Goal: Transaction & Acquisition: Purchase product/service

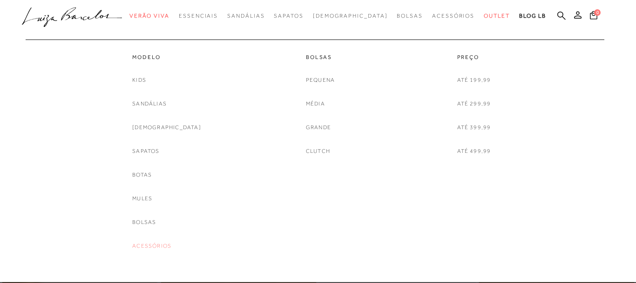
click at [169, 247] on link "Acessórios" at bounding box center [151, 247] width 39 height 10
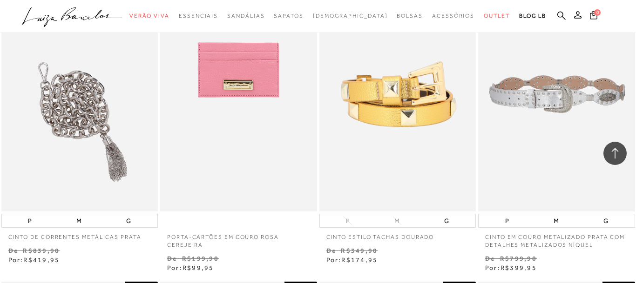
scroll to position [760, 0]
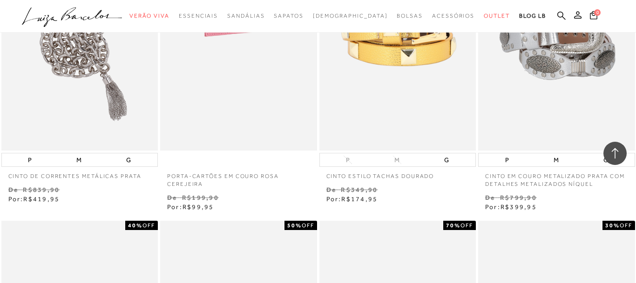
click at [248, 111] on img at bounding box center [239, 33] width 156 height 235
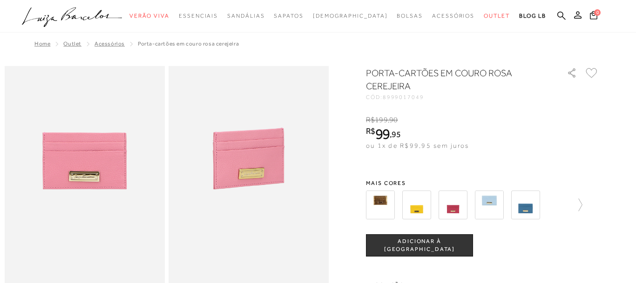
click at [424, 247] on span "ADICIONAR À [GEOGRAPHIC_DATA]" at bounding box center [419, 246] width 106 height 16
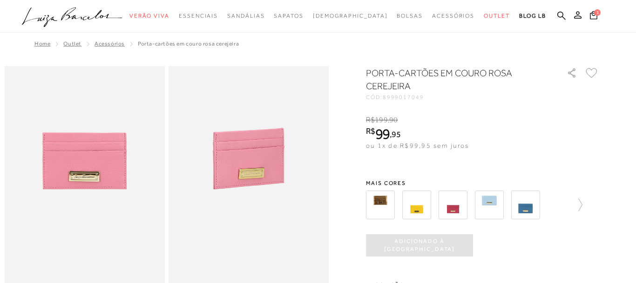
click at [459, 211] on img at bounding box center [453, 205] width 29 height 29
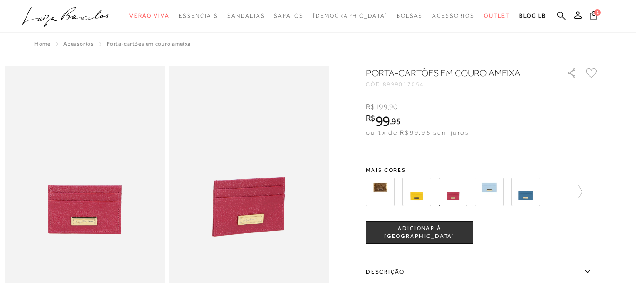
click at [435, 236] on span "ADICIONAR À [GEOGRAPHIC_DATA]" at bounding box center [419, 233] width 106 height 16
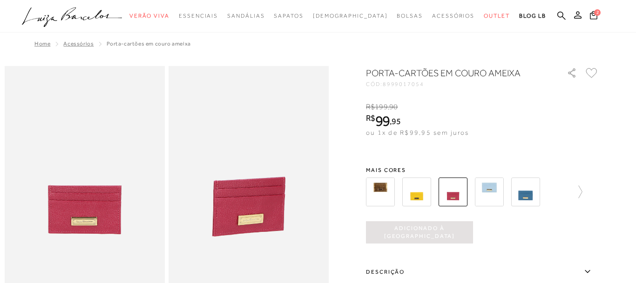
click at [529, 200] on img at bounding box center [525, 192] width 29 height 29
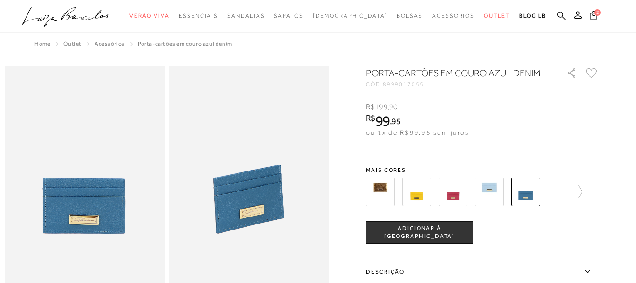
click at [414, 236] on span "ADICIONAR À [GEOGRAPHIC_DATA]" at bounding box center [419, 233] width 106 height 16
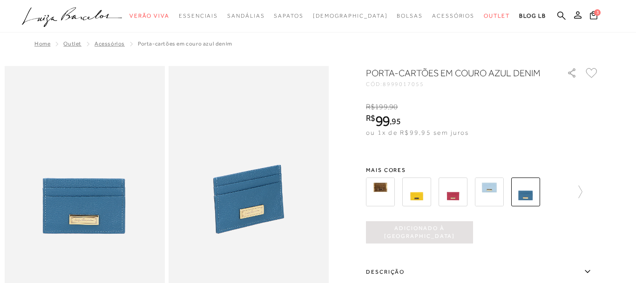
click at [378, 195] on img at bounding box center [380, 192] width 29 height 29
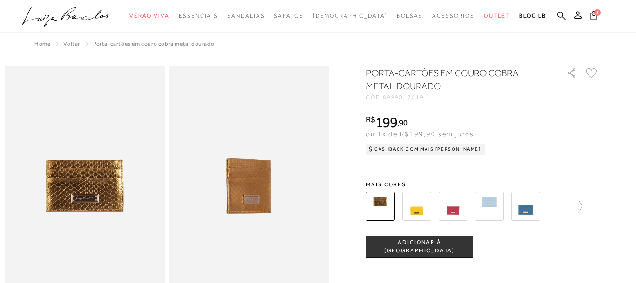
click at [418, 211] on img at bounding box center [416, 206] width 29 height 29
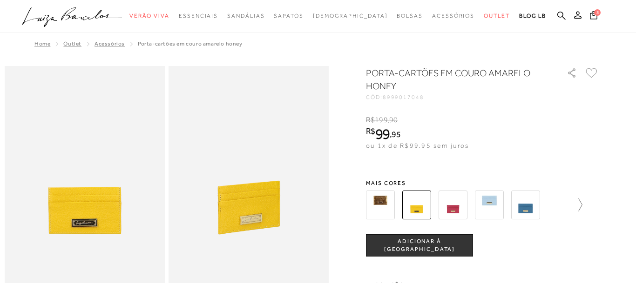
click at [582, 205] on icon at bounding box center [581, 205] width 4 height 13
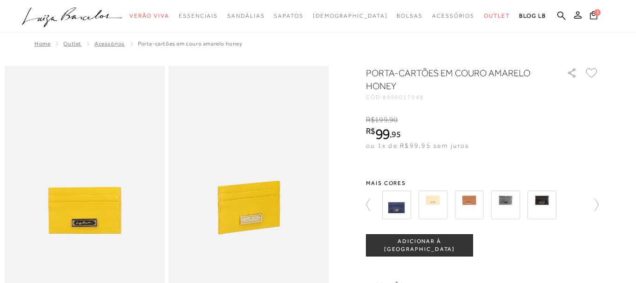
click at [398, 210] on img at bounding box center [396, 205] width 29 height 29
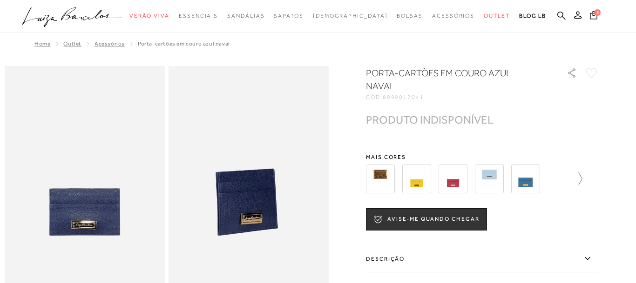
click at [580, 173] on icon at bounding box center [575, 179] width 13 height 13
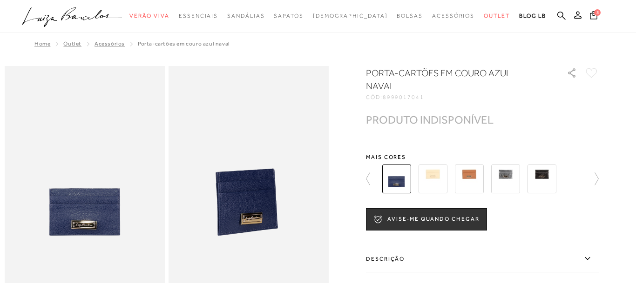
click at [473, 171] on img at bounding box center [469, 179] width 29 height 29
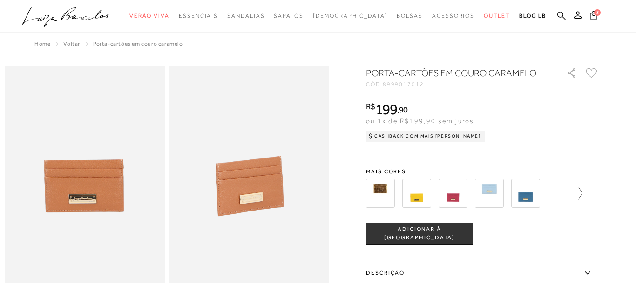
click at [579, 193] on icon at bounding box center [575, 193] width 13 height 13
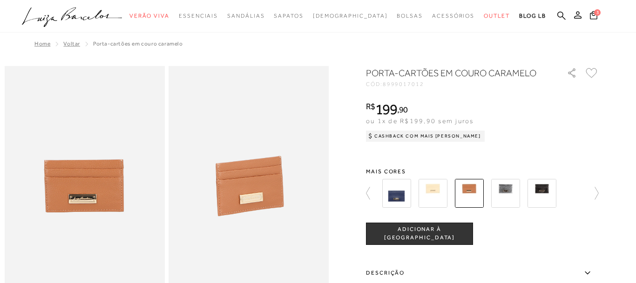
click at [510, 196] on img at bounding box center [505, 193] width 29 height 29
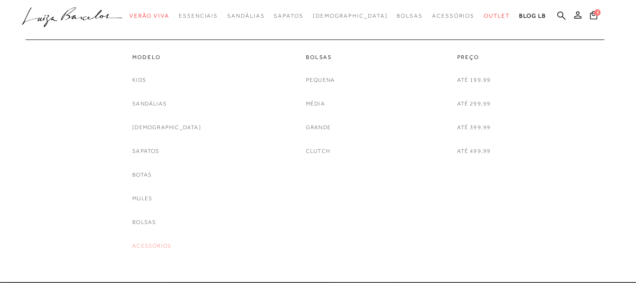
click at [164, 244] on link "Acessórios" at bounding box center [151, 247] width 39 height 10
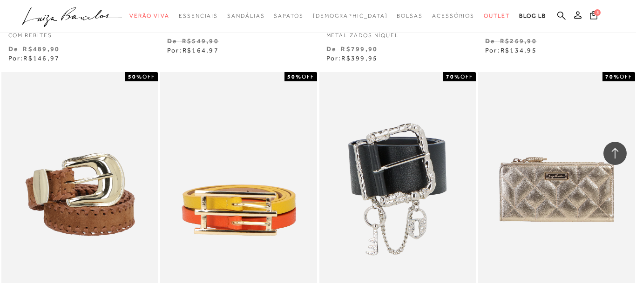
scroll to position [1709, 0]
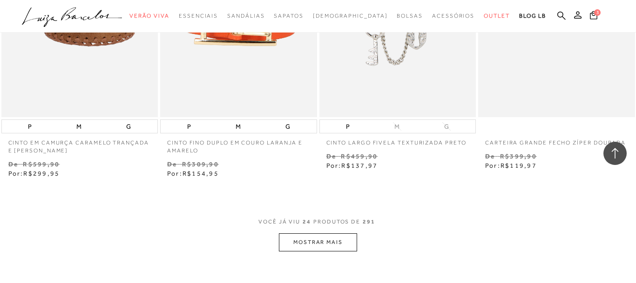
drag, startPoint x: 336, startPoint y: 243, endPoint x: 351, endPoint y: 240, distance: 15.8
click at [338, 243] on button "MOSTRAR MAIS" at bounding box center [318, 243] width 78 height 18
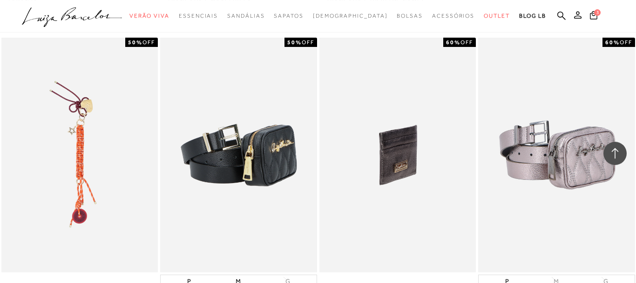
scroll to position [2469, 0]
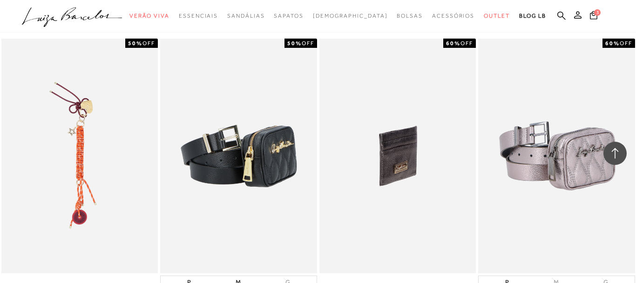
click at [396, 163] on img at bounding box center [398, 156] width 156 height 235
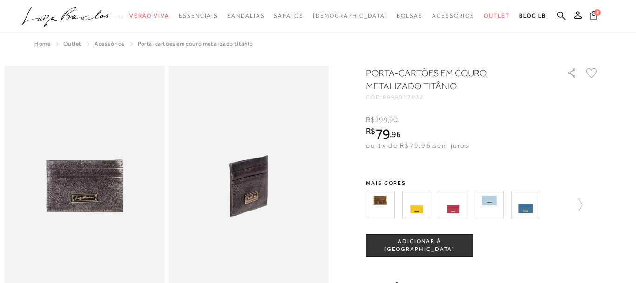
click at [400, 248] on span "ADICIONAR À [GEOGRAPHIC_DATA]" at bounding box center [419, 246] width 106 height 16
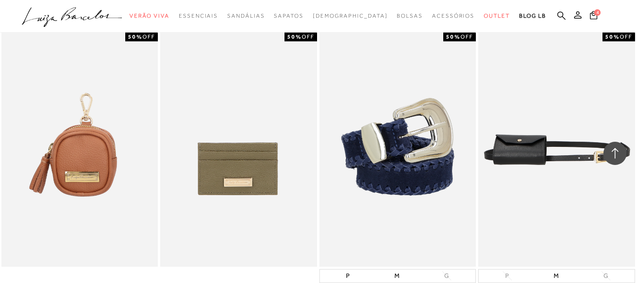
scroll to position [3229, 0]
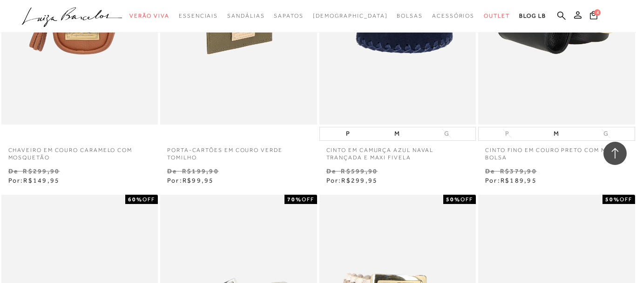
click at [234, 105] on img at bounding box center [239, 7] width 156 height 235
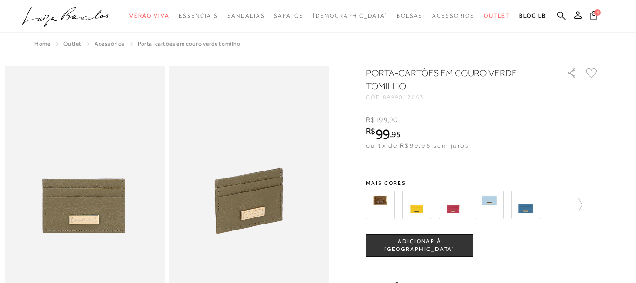
click at [438, 250] on span "ADICIONAR À [GEOGRAPHIC_DATA]" at bounding box center [419, 246] width 106 height 16
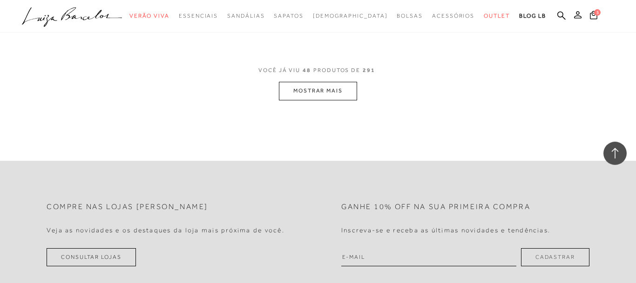
scroll to position [3609, 0]
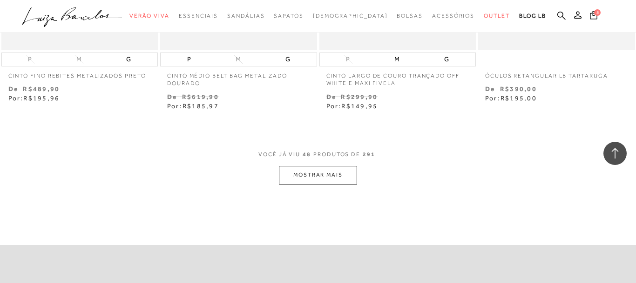
click at [315, 180] on button "MOSTRAR MAIS" at bounding box center [318, 175] width 78 height 18
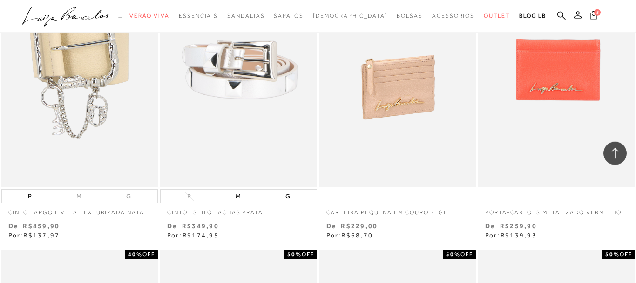
scroll to position [4701, 0]
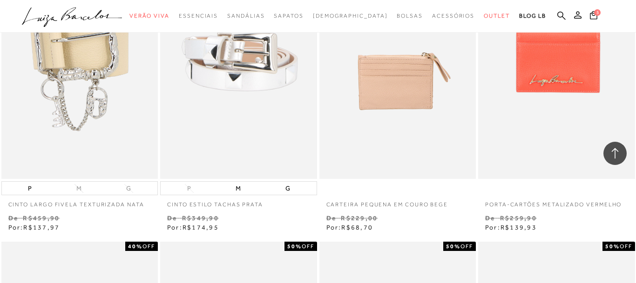
drag, startPoint x: 405, startPoint y: 99, endPoint x: 381, endPoint y: 135, distance: 43.0
click at [405, 99] on img at bounding box center [398, 62] width 156 height 235
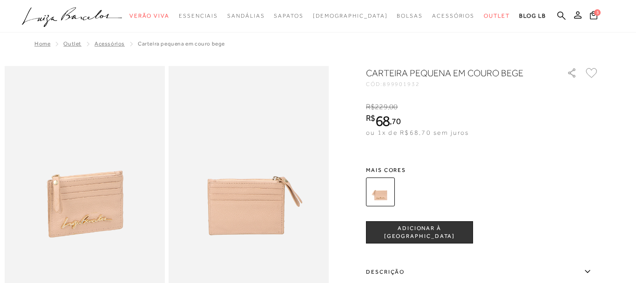
click at [422, 234] on span "ADICIONAR À [GEOGRAPHIC_DATA]" at bounding box center [419, 233] width 106 height 16
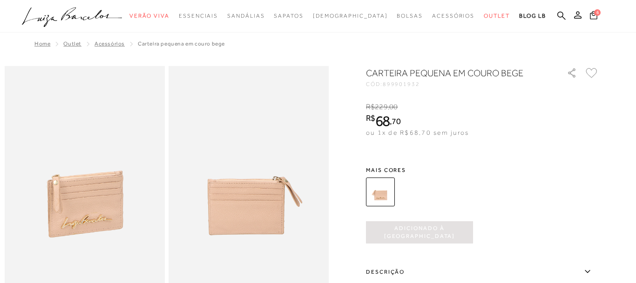
click at [594, 16] on icon at bounding box center [593, 15] width 8 height 10
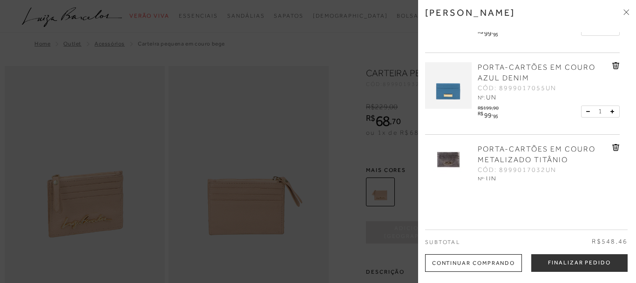
scroll to position [332, 0]
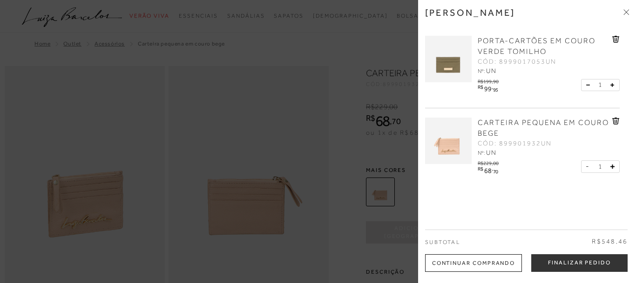
click at [612, 168] on icon at bounding box center [613, 167] width 4 height 4
click at [613, 167] on icon at bounding box center [613, 167] width 4 height 4
click at [613, 169] on icon at bounding box center [613, 167] width 4 height 4
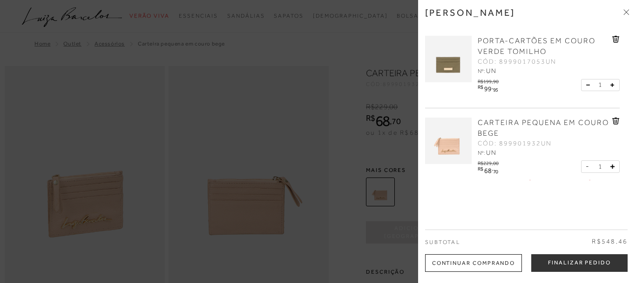
click at [613, 169] on icon at bounding box center [613, 167] width 4 height 4
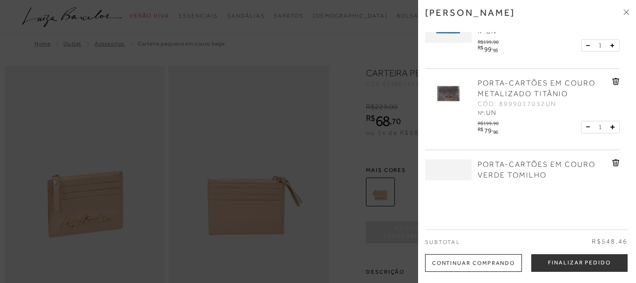
scroll to position [210, 0]
click at [614, 127] on icon at bounding box center [613, 126] width 4 height 4
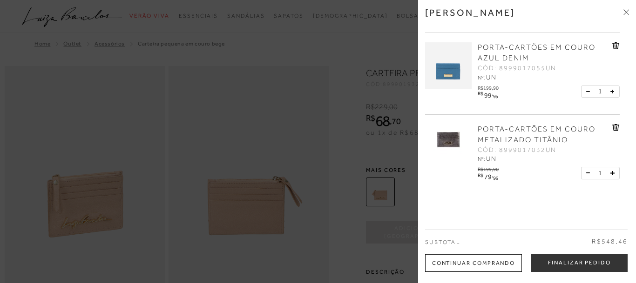
scroll to position [67, 0]
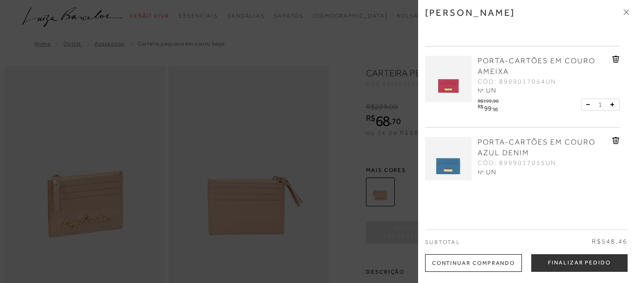
click at [626, 10] on icon at bounding box center [626, 12] width 6 height 6
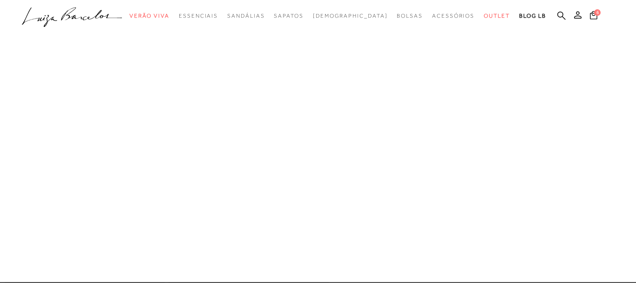
drag, startPoint x: 176, startPoint y: 247, endPoint x: 197, endPoint y: 242, distance: 22.0
click at [0, 0] on link "Acessórios" at bounding box center [0, 0] width 0 height 0
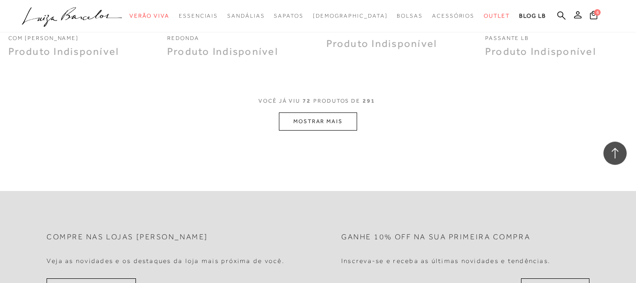
scroll to position [5508, 0]
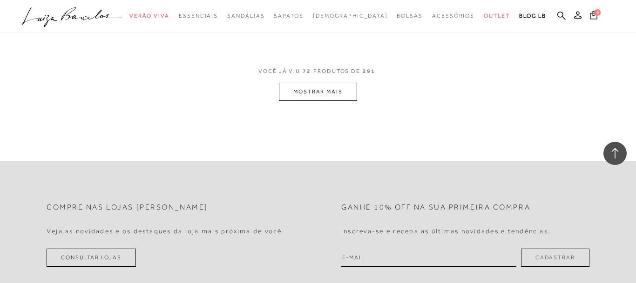
click at [332, 94] on button "MOSTRAR MAIS" at bounding box center [318, 92] width 78 height 18
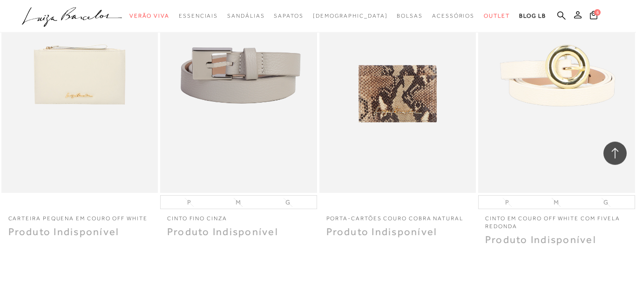
scroll to position [7170, 0]
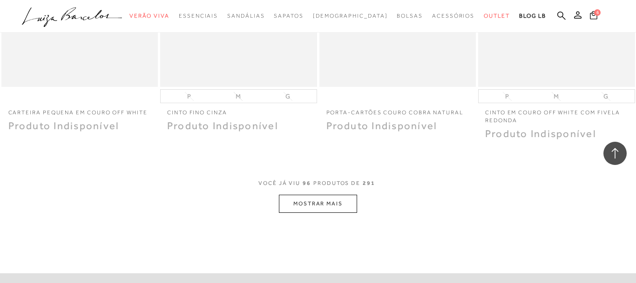
click at [594, 18] on icon at bounding box center [593, 15] width 7 height 9
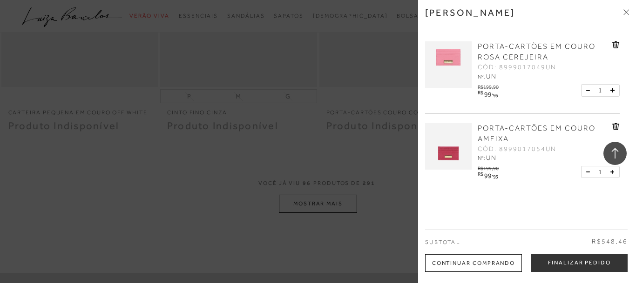
click at [614, 91] on icon at bounding box center [613, 91] width 4 height 4
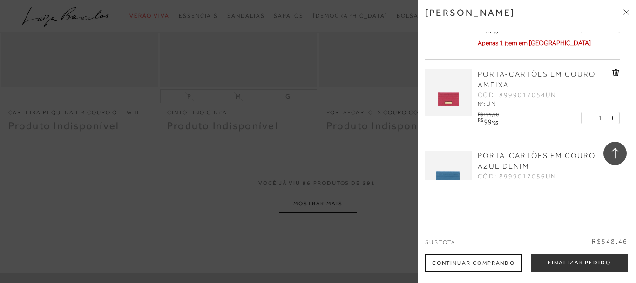
scroll to position [95, 0]
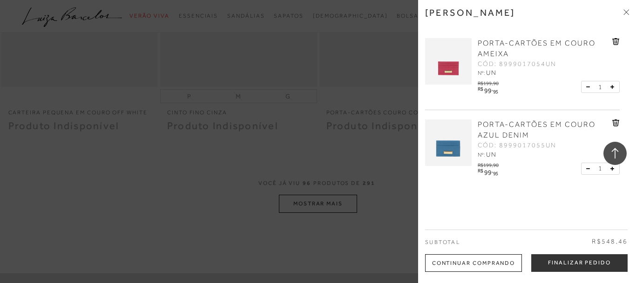
click at [613, 88] on icon at bounding box center [613, 87] width 4 height 4
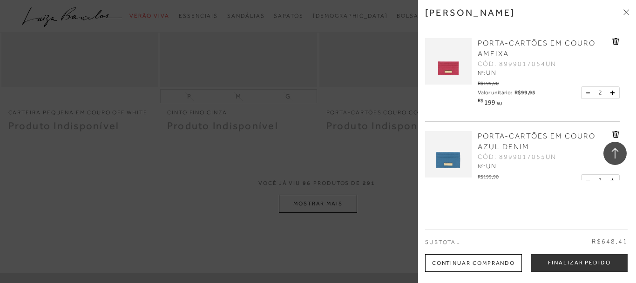
click at [613, 88] on div "2" at bounding box center [600, 93] width 39 height 13
click at [614, 92] on div "2" at bounding box center [600, 93] width 39 height 13
click at [613, 94] on icon at bounding box center [612, 93] width 4 height 4
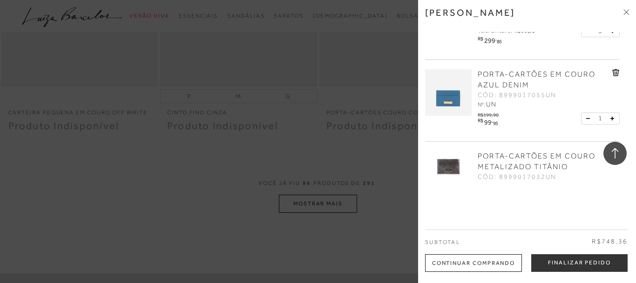
scroll to position [190, 0]
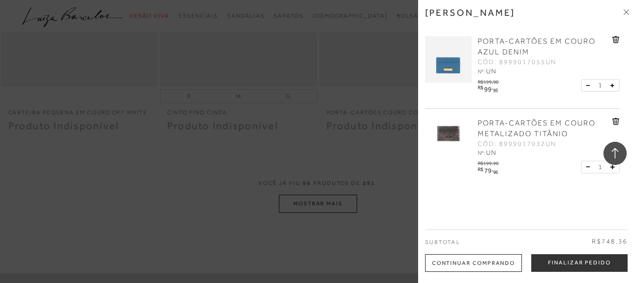
click at [614, 87] on icon at bounding box center [613, 86] width 4 height 4
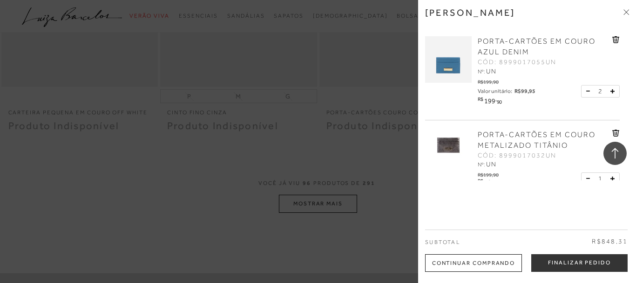
click at [613, 92] on icon at bounding box center [613, 92] width 4 height 4
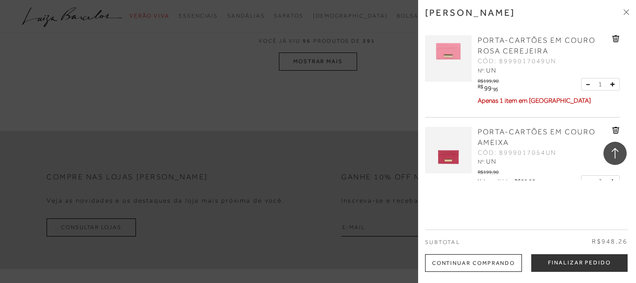
scroll to position [0, 0]
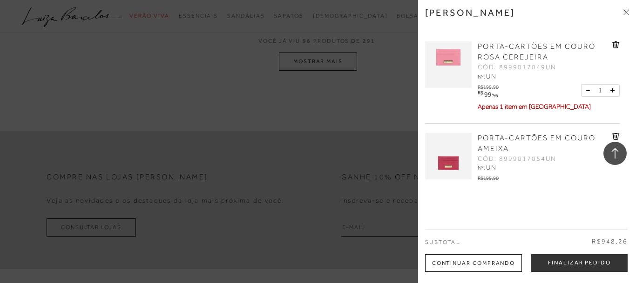
click at [613, 91] on icon at bounding box center [613, 91] width 4 height 4
click at [572, 267] on button "Finalizar Pedido" at bounding box center [579, 264] width 96 height 18
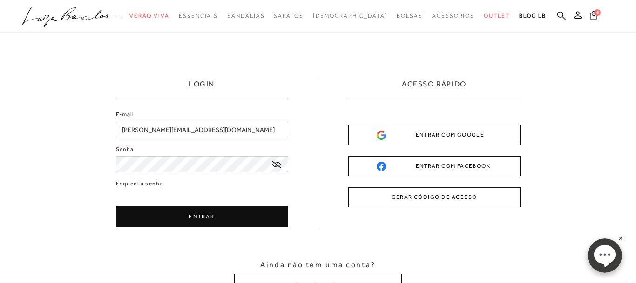
click at [199, 217] on button "ENTRAR" at bounding box center [202, 217] width 172 height 21
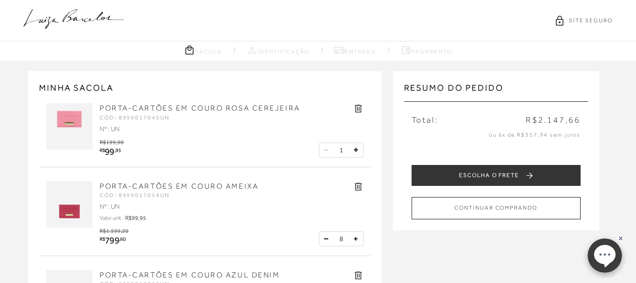
click at [324, 238] on button at bounding box center [326, 239] width 9 height 9
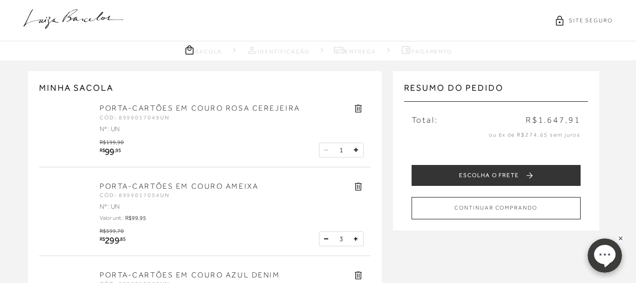
scroll to position [142, 0]
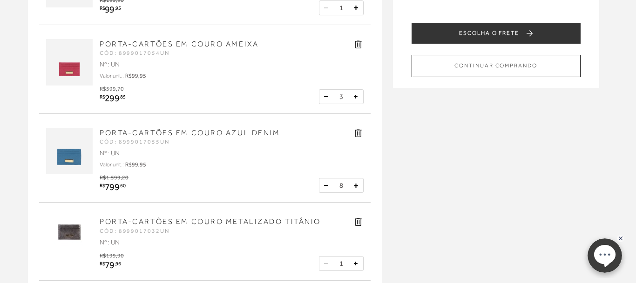
click at [326, 184] on button at bounding box center [326, 185] width 9 height 9
click at [325, 184] on button at bounding box center [326, 185] width 9 height 9
click at [324, 185] on button at bounding box center [326, 185] width 9 height 9
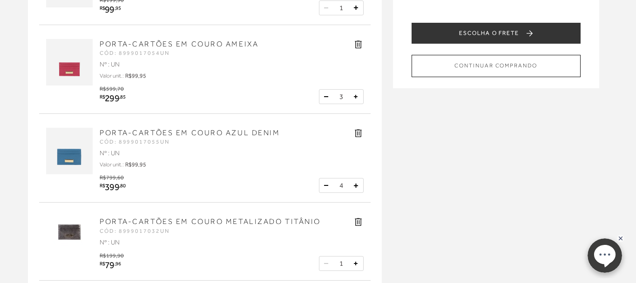
click at [327, 185] on button at bounding box center [326, 185] width 9 height 9
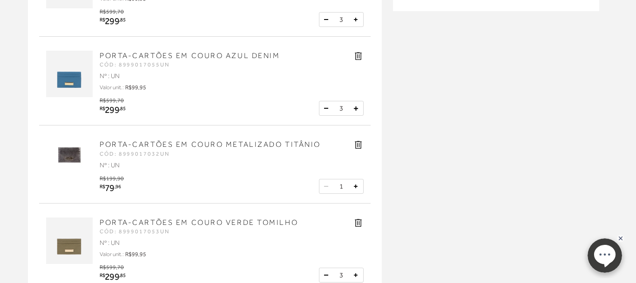
scroll to position [285, 0]
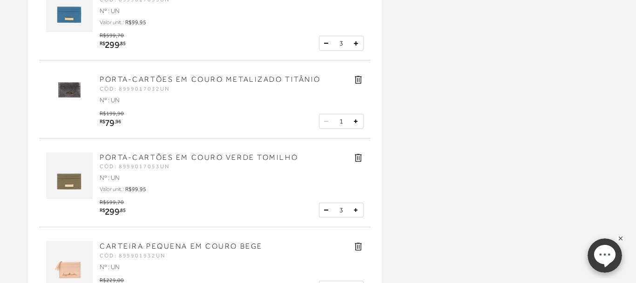
click at [326, 210] on button at bounding box center [326, 210] width 9 height 9
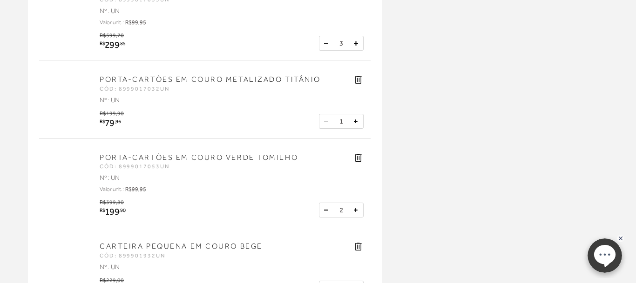
click at [326, 210] on button at bounding box center [326, 210] width 9 height 9
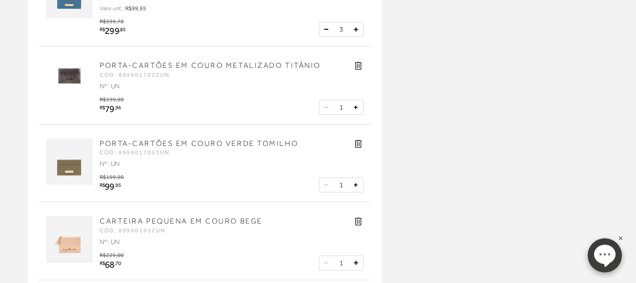
scroll to position [380, 0]
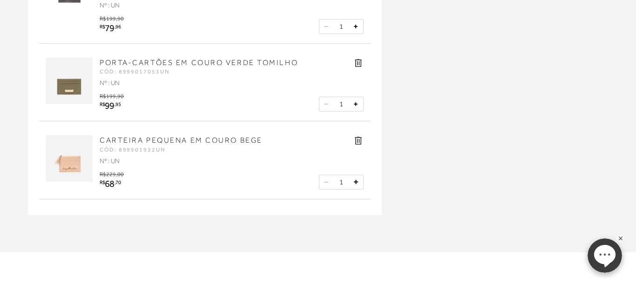
click at [358, 182] on button at bounding box center [355, 182] width 9 height 9
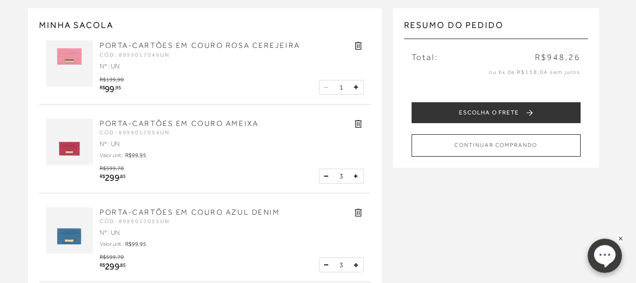
scroll to position [47, 0]
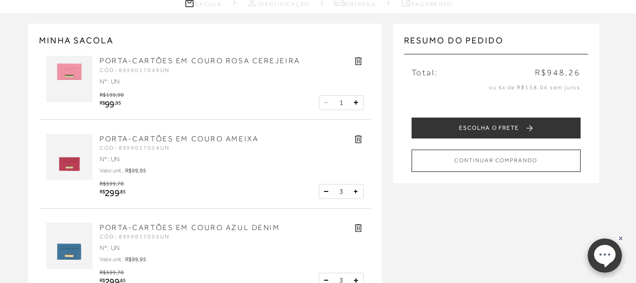
click at [358, 103] on icon at bounding box center [356, 103] width 4 height 4
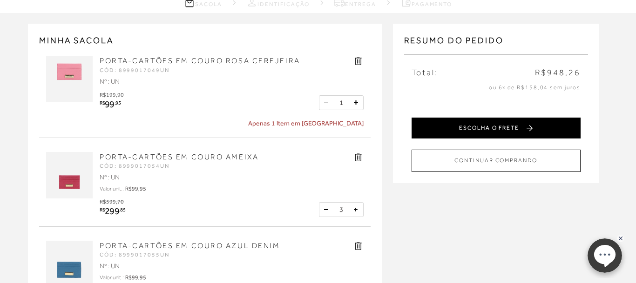
click at [509, 130] on button "ESCOLHA O FRETE" at bounding box center [496, 128] width 169 height 21
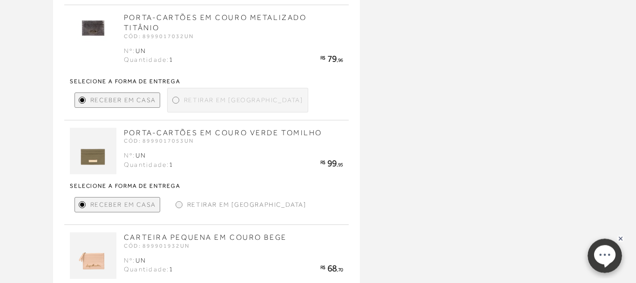
scroll to position [142, 0]
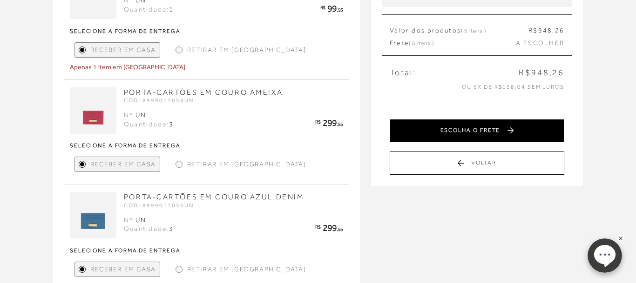
click at [493, 132] on button "ESCOLHA O FRETE" at bounding box center [477, 130] width 175 height 23
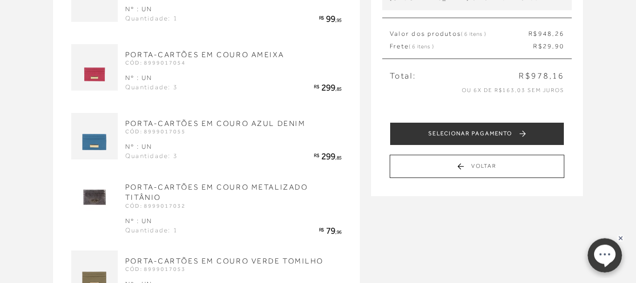
scroll to position [94, 0]
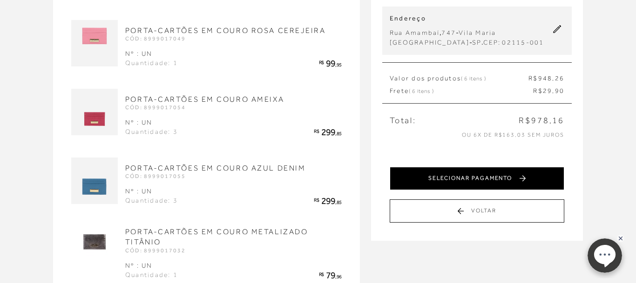
click at [492, 179] on button "SELECIONAR PAGAMENTO" at bounding box center [477, 178] width 175 height 23
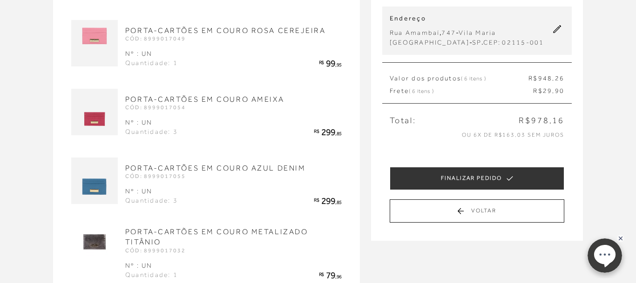
scroll to position [0, 0]
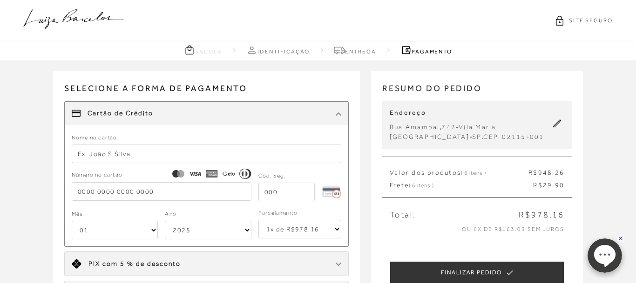
click at [258, 220] on select "1x de R$978.16 2x de R$489.08 sem juros 3x de R$326.06 sem juros 4x de R$244.54…" at bounding box center [299, 229] width 83 height 19
select select "6"
click option "6x de R$163.03 sem juros" at bounding box center [0, 0] width 0 height 0
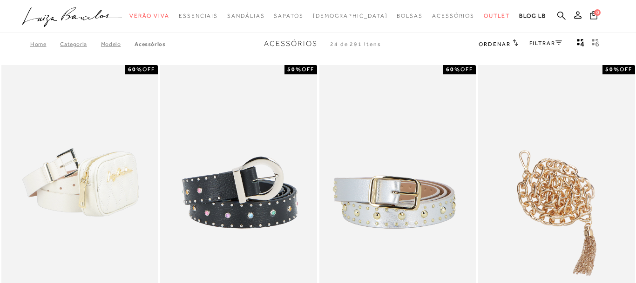
click at [505, 45] on span "Ordenar" at bounding box center [495, 44] width 32 height 7
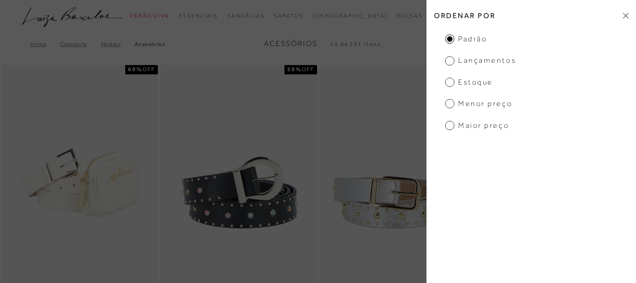
drag, startPoint x: 452, startPoint y: 105, endPoint x: 556, endPoint y: 137, distance: 109.4
click at [452, 105] on span "Menor preço" at bounding box center [478, 104] width 67 height 10
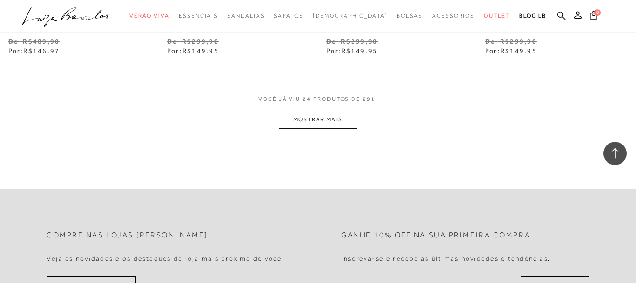
scroll to position [1852, 0]
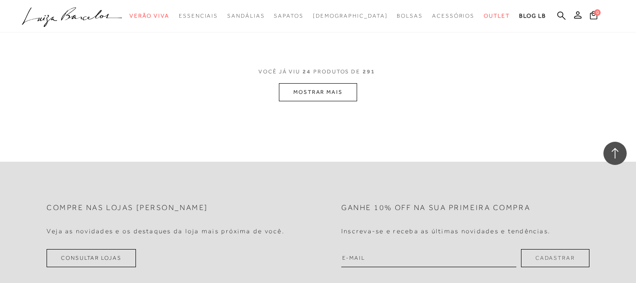
click at [305, 97] on button "MOSTRAR MAIS" at bounding box center [318, 92] width 78 height 18
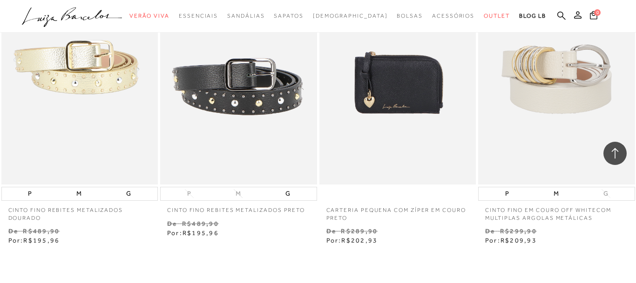
scroll to position [3656, 0]
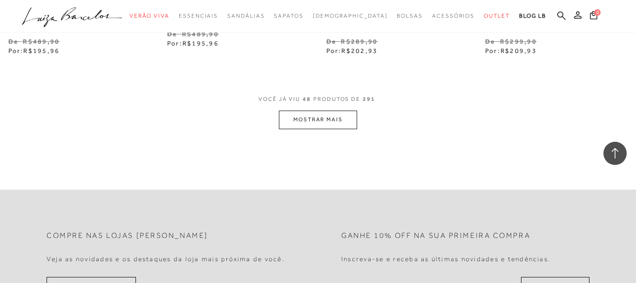
click at [336, 127] on button "MOSTRAR MAIS" at bounding box center [318, 120] width 78 height 18
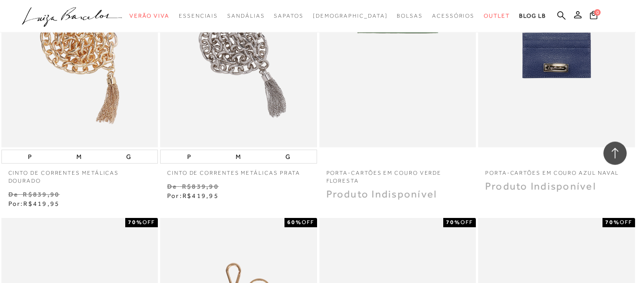
scroll to position [4938, 0]
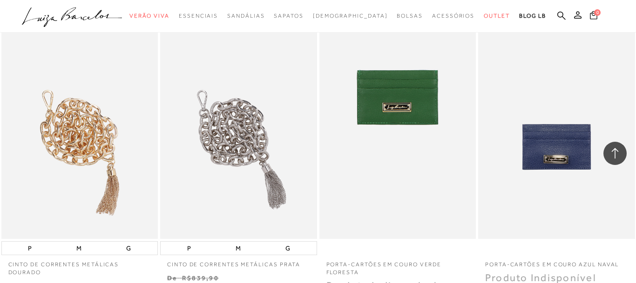
click at [596, 20] on button "0" at bounding box center [593, 16] width 13 height 13
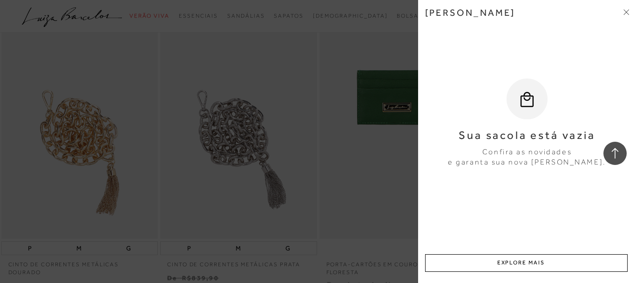
click at [628, 12] on icon at bounding box center [626, 12] width 6 height 6
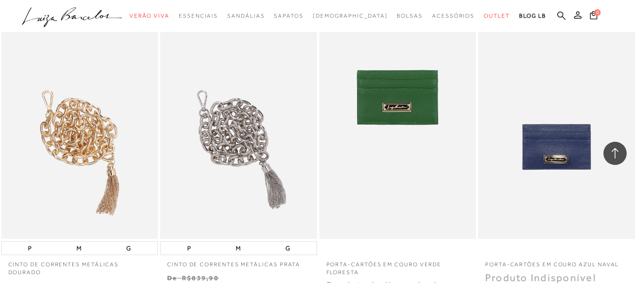
click at [581, 17] on circle "submit" at bounding box center [581, 15] width 7 height 7
click at [582, 18] on circle "submit" at bounding box center [581, 15] width 7 height 7
click at [582, 13] on circle "submit" at bounding box center [581, 15] width 7 height 7
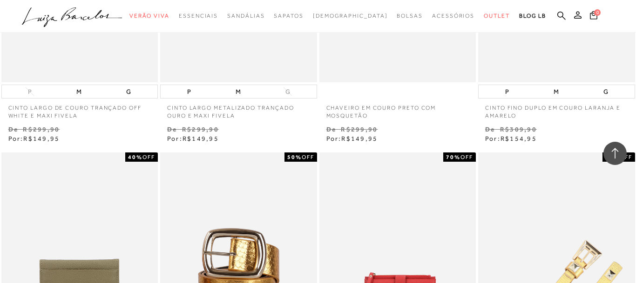
scroll to position [1757, 0]
